Goal: Find specific page/section: Find specific page/section

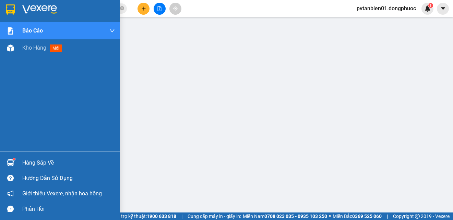
click at [26, 158] on div "Hàng sắp về" at bounding box center [68, 163] width 93 height 10
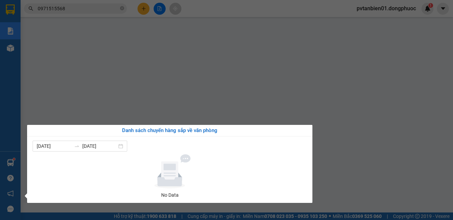
click at [0, 163] on div "Báo cáo Mẫu 1: Báo cáo dòng tiền theo nhân viên Mẫu 1: Báo cáo dòng tiền theo n…" at bounding box center [10, 110] width 21 height 220
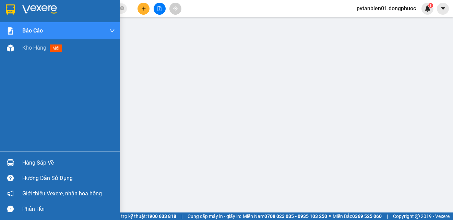
click at [6, 10] on img at bounding box center [10, 9] width 9 height 10
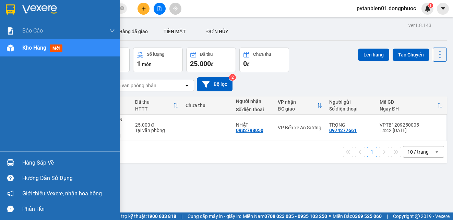
click at [23, 159] on div "Hàng sắp về" at bounding box center [68, 163] width 93 height 10
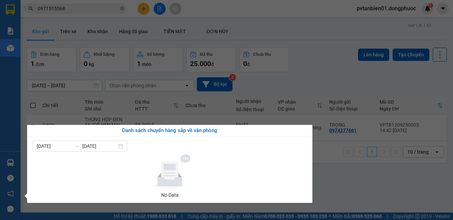
click at [4, 156] on div "Báo cáo Mẫu 1: Báo cáo dòng tiền theo nhân viên Mẫu 1: Báo cáo dòng tiền theo n…" at bounding box center [10, 110] width 21 height 220
